Goal: Task Accomplishment & Management: Manage account settings

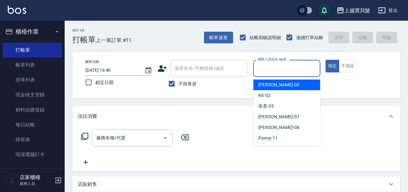
drag, startPoint x: 291, startPoint y: 65, endPoint x: 290, endPoint y: 68, distance: 3.9
click at [291, 65] on input "服務人員姓名/編號" at bounding box center [286, 68] width 61 height 11
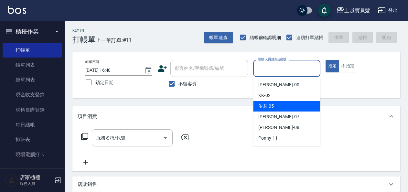
click at [278, 111] on div "[PERSON_NAME] -07" at bounding box center [286, 116] width 67 height 11
type input "[PERSON_NAME]-07"
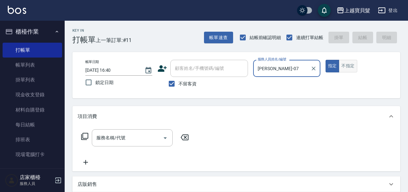
click at [349, 68] on button "不指定" at bounding box center [347, 66] width 18 height 13
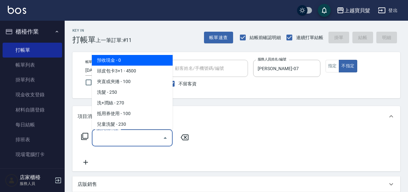
click at [100, 134] on div "服務名稱/代號 服務名稱/代號" at bounding box center [132, 137] width 81 height 17
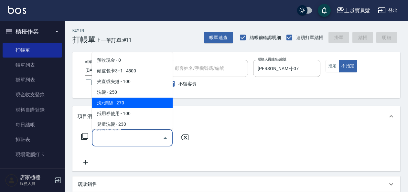
click at [107, 98] on span "洗+潤絲 - 270" at bounding box center [132, 103] width 81 height 11
type input "洗+潤絲(102)"
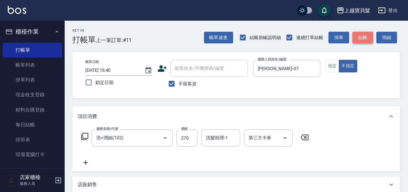
click at [364, 41] on button "結帳" at bounding box center [362, 38] width 21 height 12
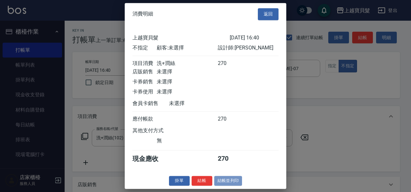
drag, startPoint x: 237, startPoint y: 187, endPoint x: 192, endPoint y: 183, distance: 44.7
click at [237, 186] on button "結帳並列印" at bounding box center [228, 181] width 28 height 10
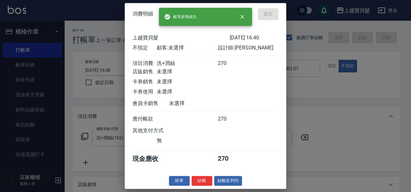
type input "[DATE] 18:45"
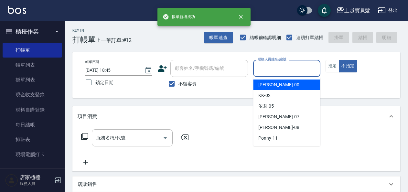
click at [281, 70] on input "服務人員姓名/編號" at bounding box center [286, 68] width 61 height 11
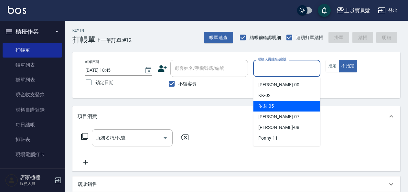
click at [280, 105] on div "依君 -05" at bounding box center [286, 106] width 67 height 11
type input "依君-05"
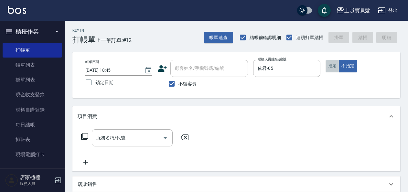
click at [337, 63] on button "指定" at bounding box center [332, 66] width 14 height 13
drag, startPoint x: 90, startPoint y: 136, endPoint x: 87, endPoint y: 135, distance: 3.4
click at [89, 136] on div "服務名稱/代號 服務名稱/代號" at bounding box center [134, 137] width 115 height 17
click at [87, 135] on icon at bounding box center [85, 136] width 8 height 8
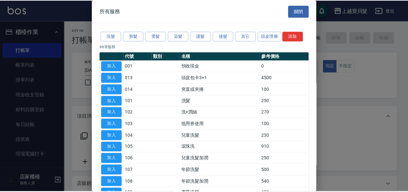
scroll to position [32, 0]
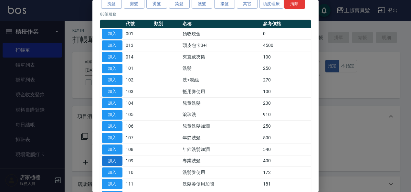
click at [111, 160] on button "加入" at bounding box center [112, 161] width 21 height 10
type input "專業洗髮(109)"
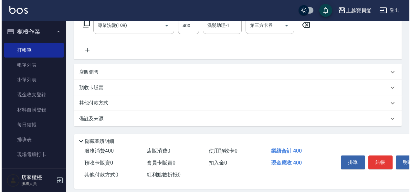
scroll to position [119, 0]
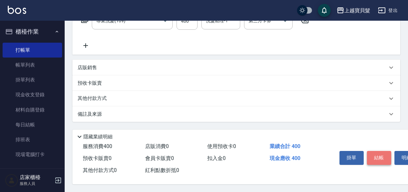
click at [385, 157] on button "結帳" at bounding box center [379, 158] width 24 height 14
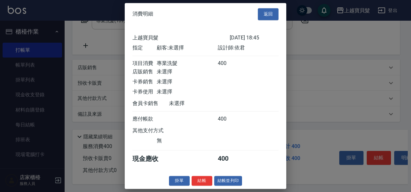
scroll to position [2, 0]
click at [233, 180] on button "結帳並列印" at bounding box center [228, 181] width 28 height 10
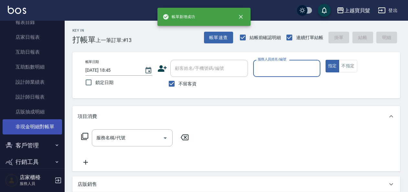
scroll to position [194, 0]
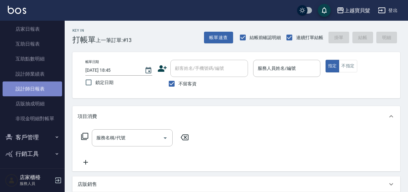
click at [38, 94] on link "設計師日報表" at bounding box center [32, 88] width 59 height 15
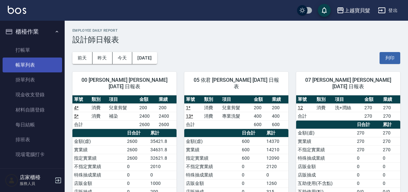
click at [39, 62] on link "帳單列表" at bounding box center [32, 64] width 59 height 15
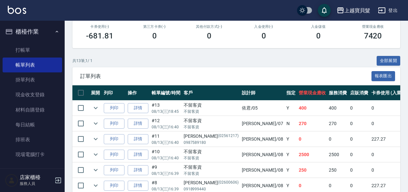
scroll to position [129, 0]
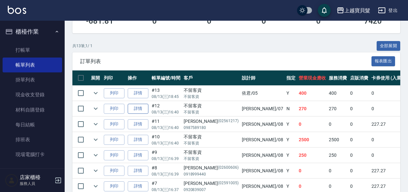
click at [139, 110] on link "詳情" at bounding box center [138, 109] width 21 height 10
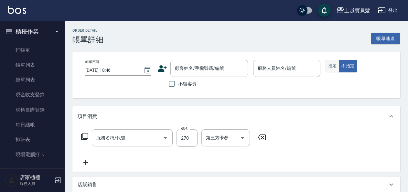
type input "[DATE] 16:40"
checkbox input "true"
type input "[PERSON_NAME]-07"
type input "洗+潤絲(102)"
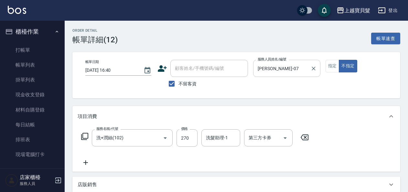
click at [284, 69] on input "[PERSON_NAME]-07" at bounding box center [281, 68] width 51 height 11
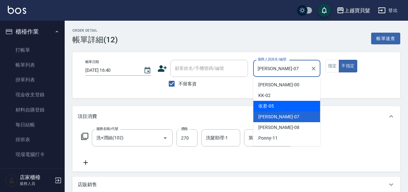
click at [282, 106] on div "依君 -05" at bounding box center [286, 106] width 67 height 11
type input "依君-05"
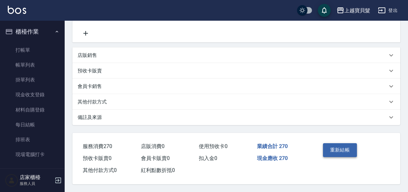
scroll to position [131, 0]
click at [348, 148] on button "重新結帳" at bounding box center [340, 150] width 34 height 14
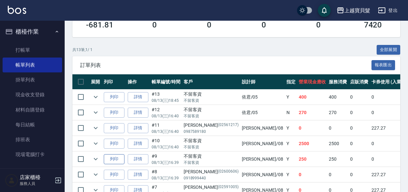
scroll to position [161, 0]
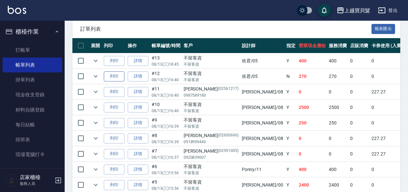
click at [105, 76] on button "列印" at bounding box center [114, 76] width 21 height 10
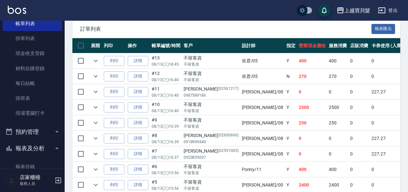
scroll to position [97, 0]
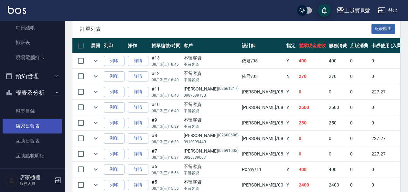
click at [41, 124] on link "店家日報表" at bounding box center [32, 126] width 59 height 15
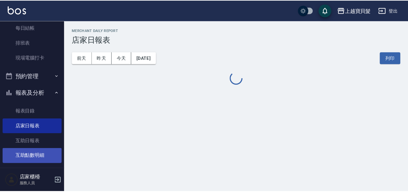
scroll to position [161, 0]
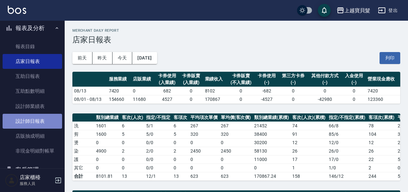
click at [41, 124] on link "設計師日報表" at bounding box center [32, 121] width 59 height 15
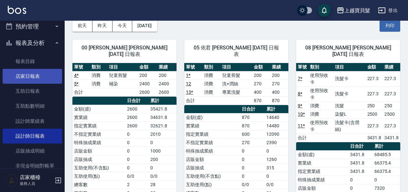
scroll to position [161, 0]
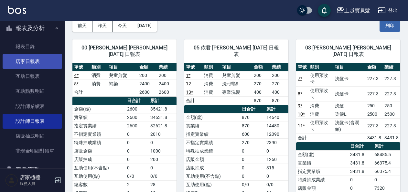
click at [42, 62] on link "店家日報表" at bounding box center [32, 61] width 59 height 15
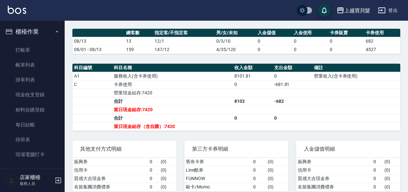
click at [37, 38] on button "櫃檯作業" at bounding box center [32, 31] width 59 height 17
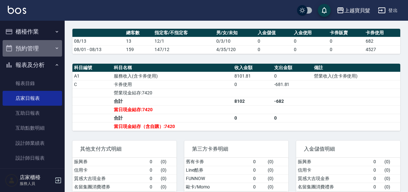
click at [35, 49] on button "預約管理" at bounding box center [32, 48] width 59 height 17
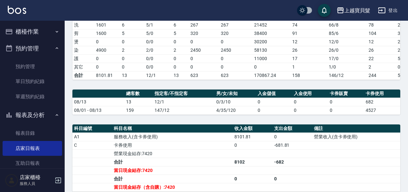
scroll to position [65, 0]
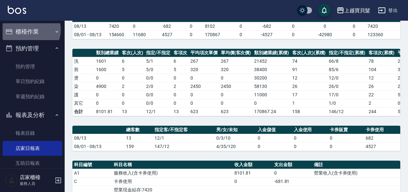
click at [28, 30] on button "櫃檯作業" at bounding box center [32, 31] width 59 height 17
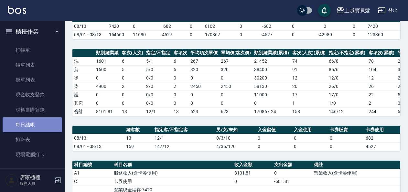
click at [37, 129] on link "每日結帳" at bounding box center [32, 124] width 59 height 15
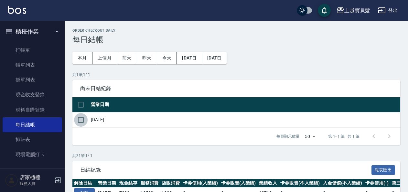
drag, startPoint x: 84, startPoint y: 124, endPoint x: 122, endPoint y: 138, distance: 40.3
click at [84, 124] on input "checkbox" at bounding box center [81, 120] width 14 height 14
checkbox input "true"
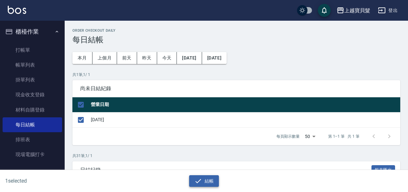
drag, startPoint x: 198, startPoint y: 185, endPoint x: 192, endPoint y: 179, distance: 8.2
click at [197, 182] on button "結帳" at bounding box center [204, 181] width 30 height 12
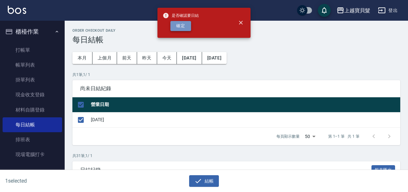
click at [173, 25] on button "確定" at bounding box center [180, 26] width 21 height 10
checkbox input "false"
